Goal: Task Accomplishment & Management: Use online tool/utility

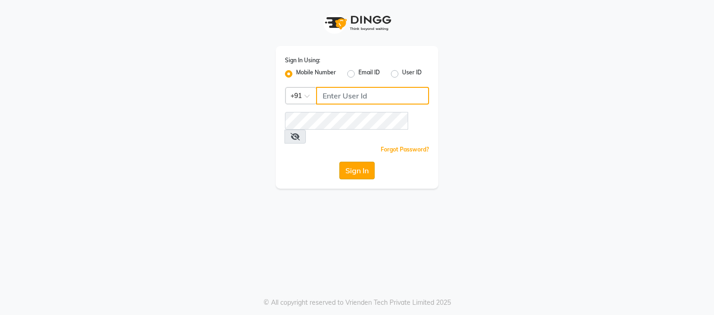
type input "9657711444"
click at [352, 162] on button "Sign In" at bounding box center [357, 171] width 35 height 18
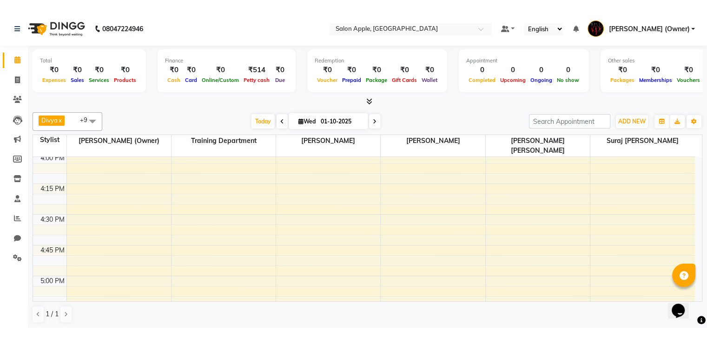
scroll to position [977, 0]
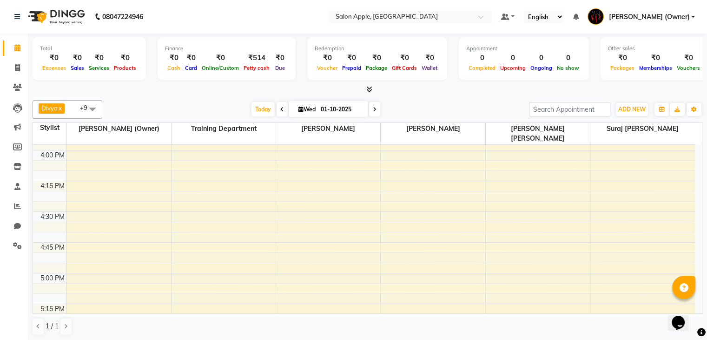
click at [372, 88] on icon at bounding box center [370, 89] width 6 height 7
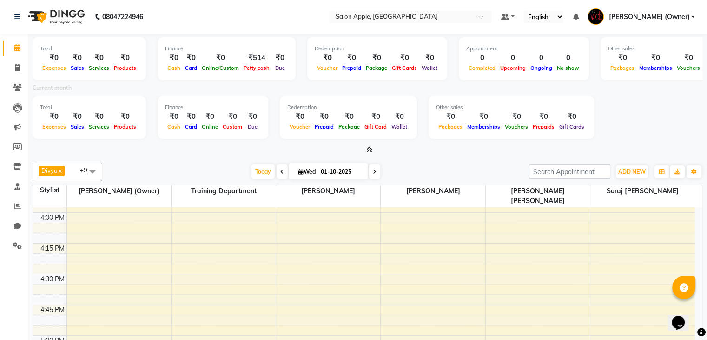
click at [366, 142] on div "Total ₹0 Expenses ₹0 Sales ₹0 Services ₹0 Products Finance ₹0 Cash ₹0 Card ₹0 O…" at bounding box center [368, 93] width 670 height 121
click at [365, 149] on span at bounding box center [368, 150] width 10 height 10
